Goal: Transaction & Acquisition: Purchase product/service

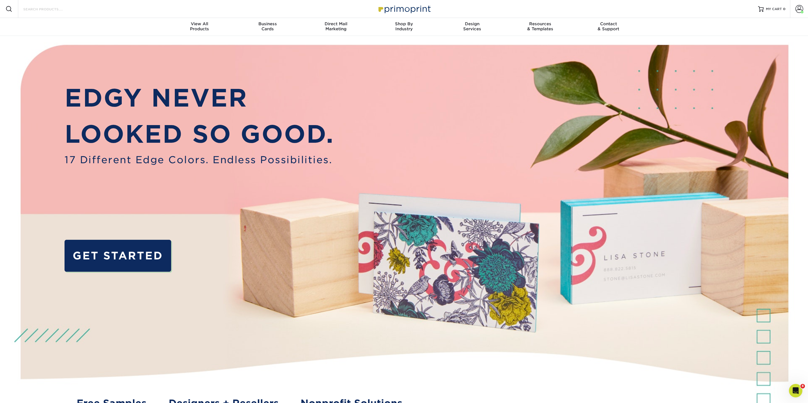
click at [54, 10] on input "Search Products" at bounding box center [50, 9] width 55 height 7
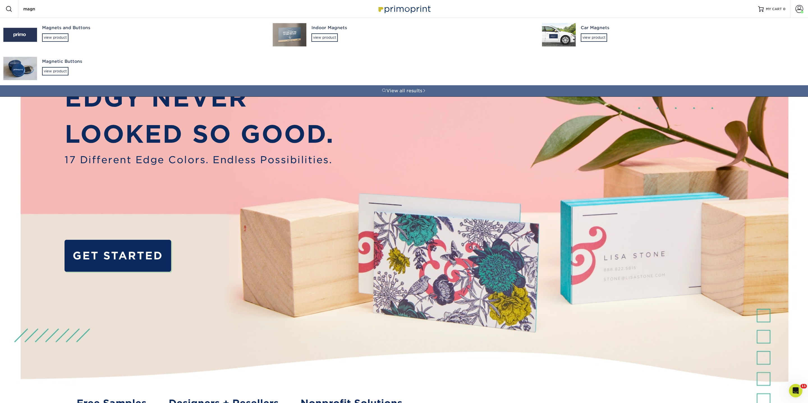
type input "magnt"
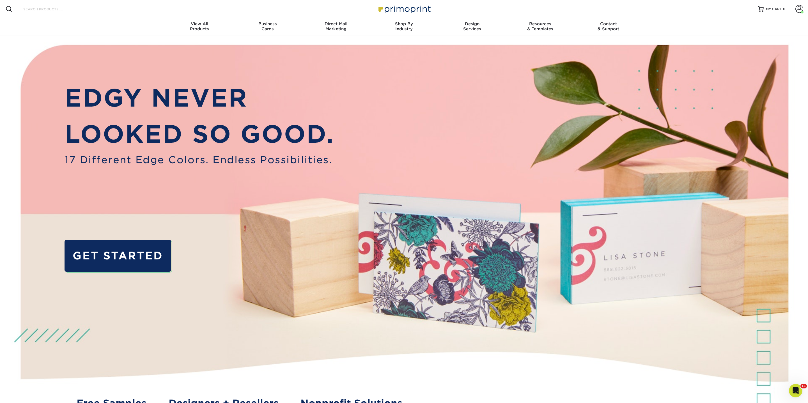
click at [35, 11] on input "Search Products" at bounding box center [50, 9] width 55 height 7
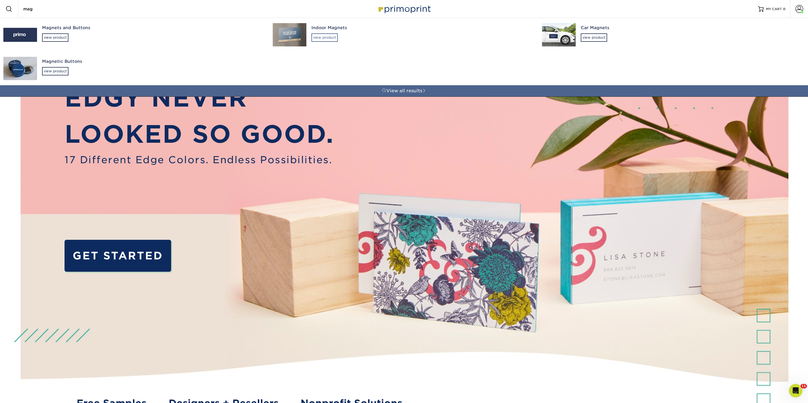
type input "mag"
click at [329, 36] on div "view product" at bounding box center [324, 37] width 26 height 8
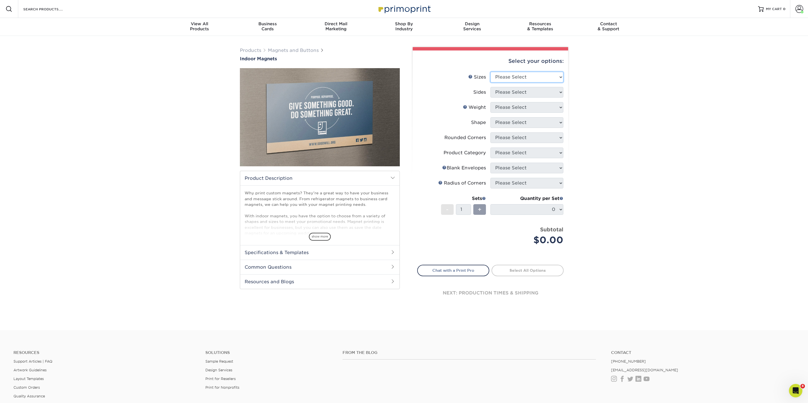
click at [513, 75] on select "Please Select 2" x 3.5" 2.5" x 3.5" 3" x 4" 3.5" x 8.5" 4" x 6" 4" x 7" 4" x 8"…" at bounding box center [526, 77] width 73 height 11
select select "5.00x7.00"
click at [490, 72] on select "Please Select 2" x 3.5" 2.5" x 3.5" 3" x 4" 3.5" x 8.5" 4" x 6" 4" x 7" 4" x 8"…" at bounding box center [526, 77] width 73 height 11
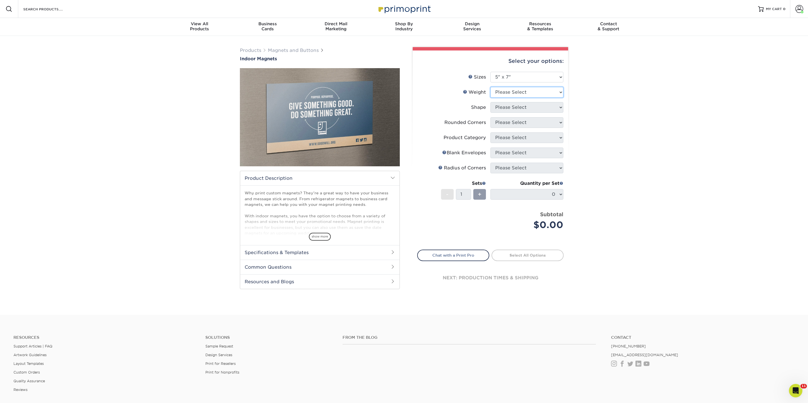
click at [511, 93] on select "Please Select MAGNET" at bounding box center [526, 92] width 73 height 11
select select "MAGNET"
click at [490, 87] on select "Please Select MAGNET" at bounding box center [526, 92] width 73 height 11
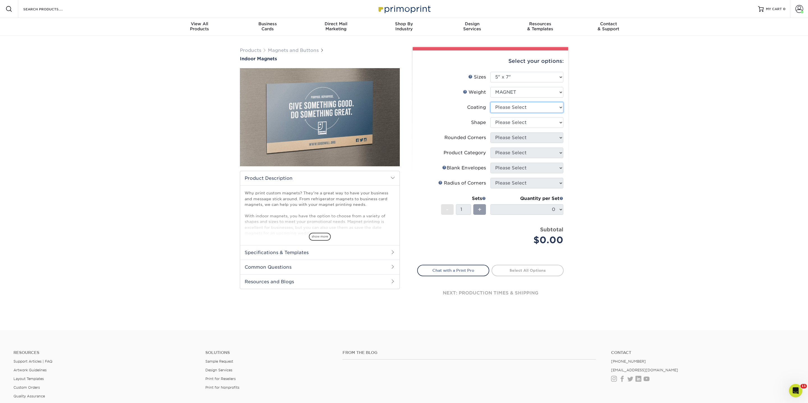
click at [506, 108] on select at bounding box center [526, 107] width 73 height 11
select select "1e8116af-acfc-44b1-83dc-8181aa338834"
click at [490, 102] on select at bounding box center [526, 107] width 73 height 11
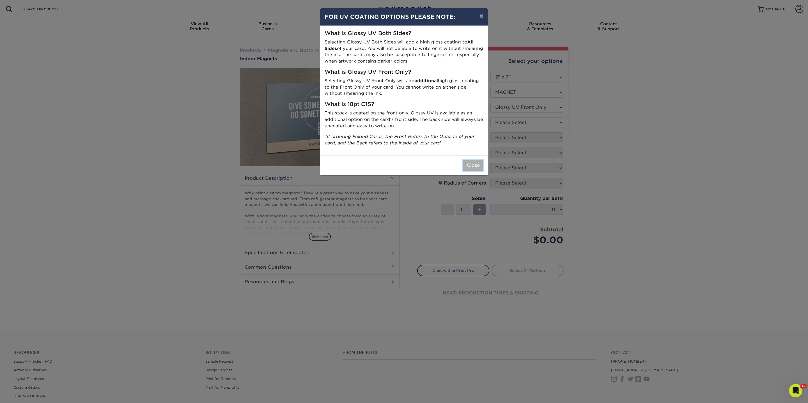
click at [473, 169] on button "Close" at bounding box center [473, 165] width 20 height 11
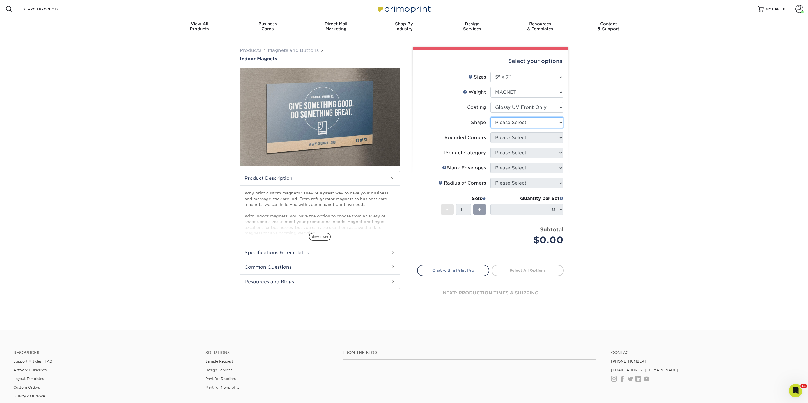
click at [508, 121] on select "Please Select Standard" at bounding box center [526, 122] width 73 height 11
select select "standard"
click at [490, 117] on select "Please Select Standard" at bounding box center [526, 122] width 73 height 11
click at [504, 138] on select "Please Select Yes - Round 4 Corners No" at bounding box center [526, 137] width 73 height 11
click at [490, 132] on select "Please Select Yes - Round 4 Corners No" at bounding box center [526, 137] width 73 height 11
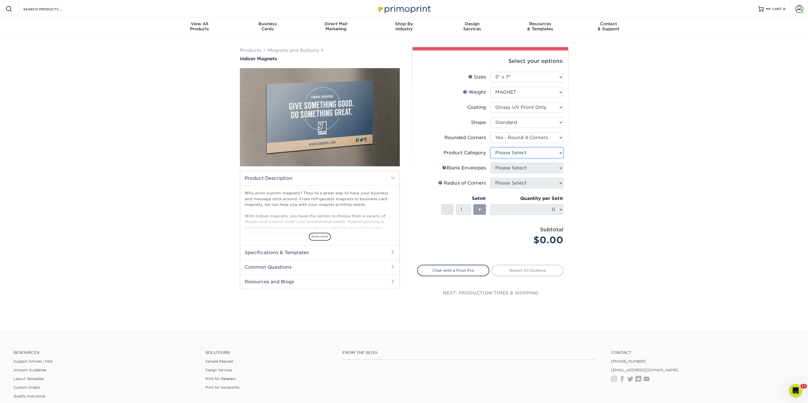
click at [504, 155] on select "Please Select" at bounding box center [526, 152] width 73 height 11
click at [490, 147] on select "Please Select" at bounding box center [526, 152] width 73 height 11
click at [510, 136] on select "Please Select Yes - Round 4 Corners No" at bounding box center [526, 137] width 73 height 11
select select "0"
click at [490, 132] on select "Please Select Yes - Round 4 Corners No" at bounding box center [526, 137] width 73 height 11
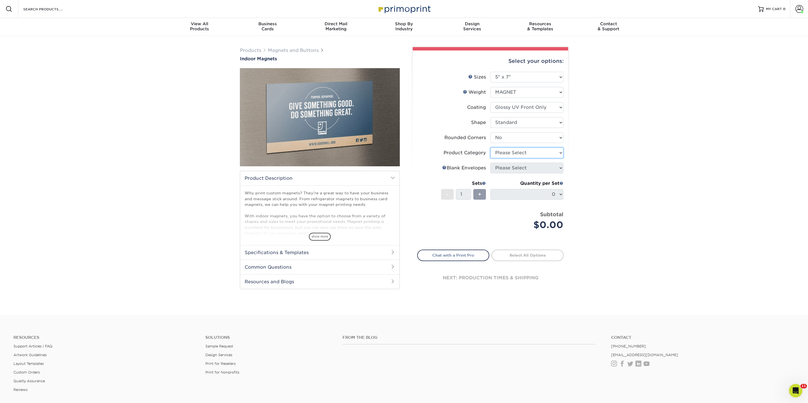
click at [504, 155] on select "Please Select" at bounding box center [526, 152] width 73 height 11
click at [490, 147] on select "Please Select" at bounding box center [526, 152] width 73 height 11
